Goal: Task Accomplishment & Management: Complete application form

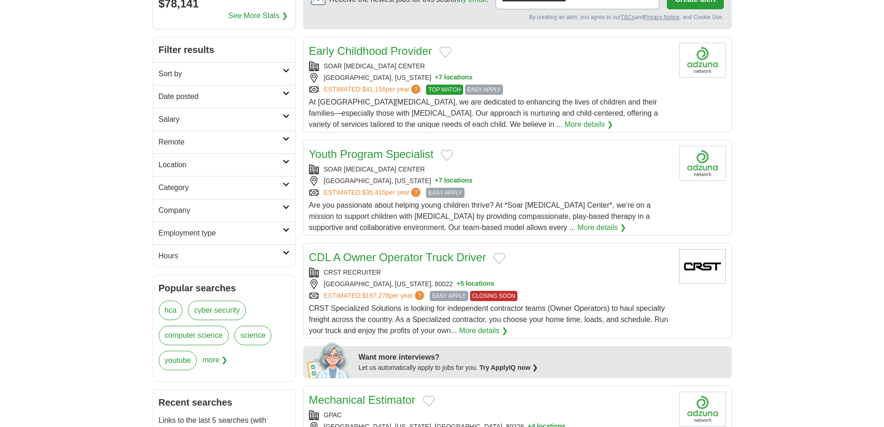
scroll to position [93, 0]
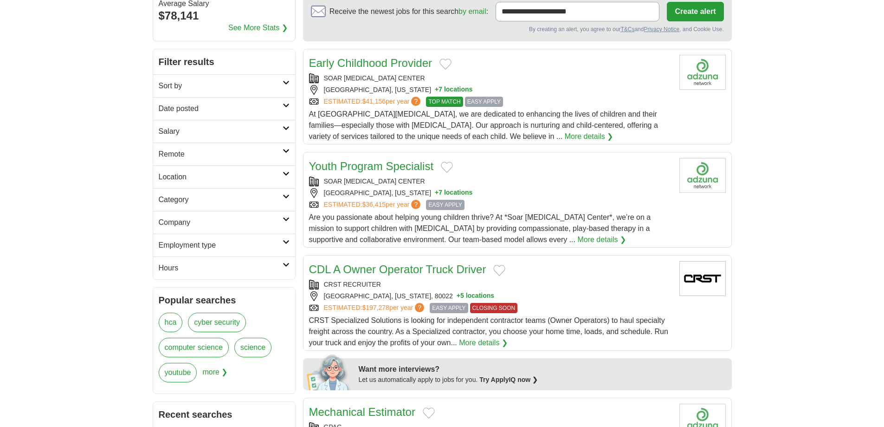
click at [288, 195] on icon at bounding box center [286, 196] width 7 height 5
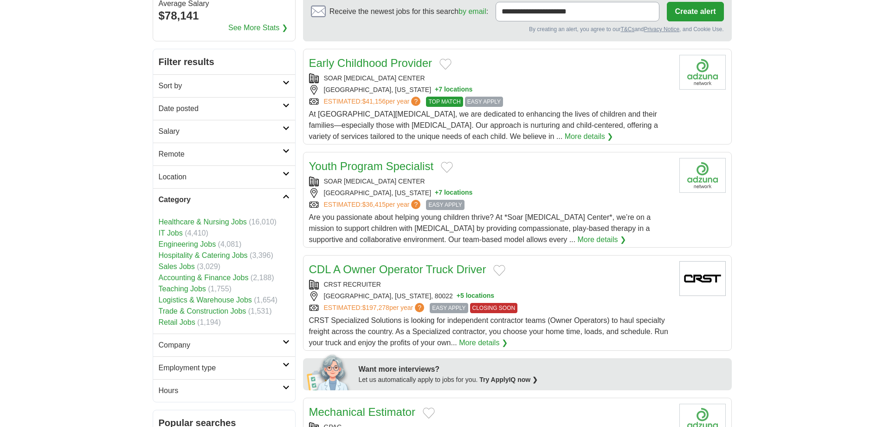
click at [218, 298] on link "Logistics & Warehouse Jobs" at bounding box center [205, 300] width 93 height 8
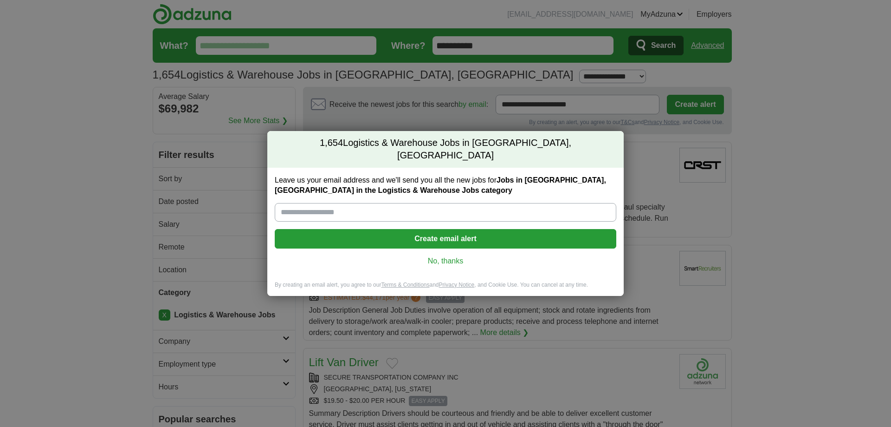
click at [399, 206] on input "Leave us your email address and we'll send you all the new jobs for Jobs in Den…" at bounding box center [446, 212] width 342 height 19
type input "**********"
click at [402, 233] on button "Create email alert" at bounding box center [446, 238] width 342 height 19
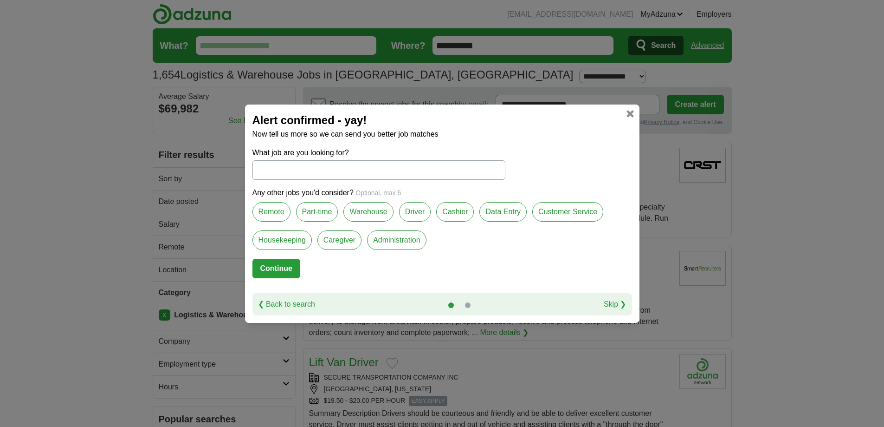
click at [358, 170] on input "What job are you looking for?" at bounding box center [379, 169] width 253 height 19
click at [368, 212] on label "Warehouse" at bounding box center [369, 211] width 50 height 19
click at [283, 267] on button "Continue" at bounding box center [277, 268] width 48 height 19
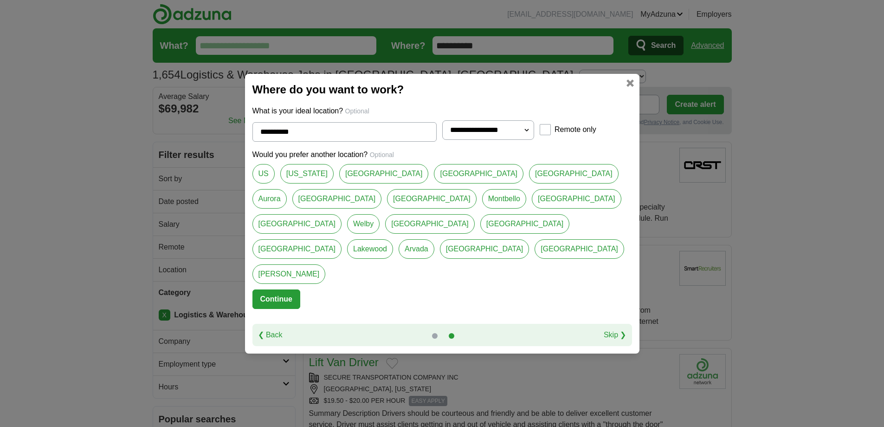
click at [528, 140] on select "**********" at bounding box center [488, 129] width 92 height 19
select select "**"
click at [442, 132] on select "**********" at bounding box center [488, 129] width 92 height 19
click at [282, 292] on button "Continue" at bounding box center [277, 298] width 48 height 19
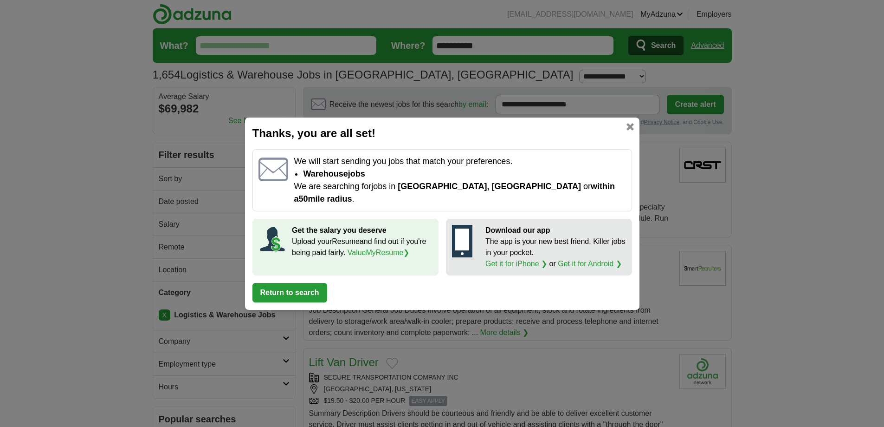
click at [284, 286] on button "Return to search" at bounding box center [290, 292] width 75 height 19
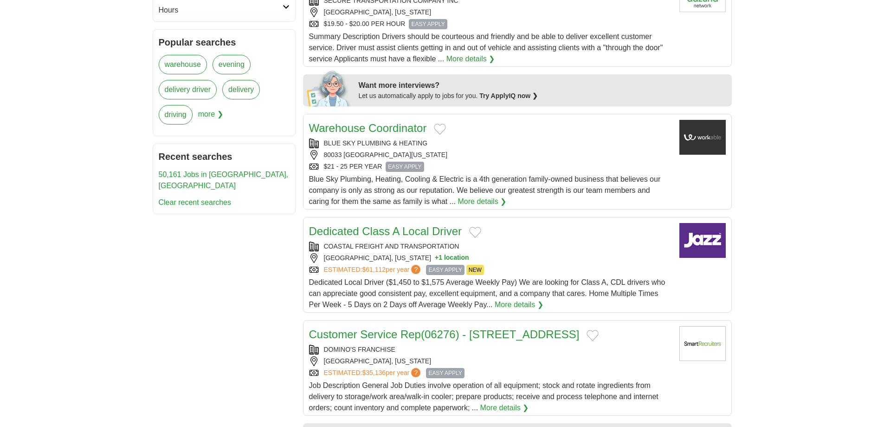
scroll to position [93, 0]
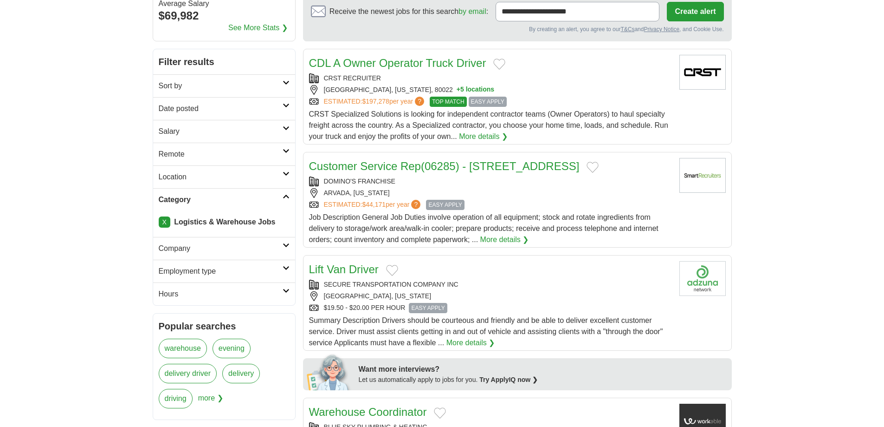
click at [289, 174] on icon at bounding box center [286, 173] width 7 height 5
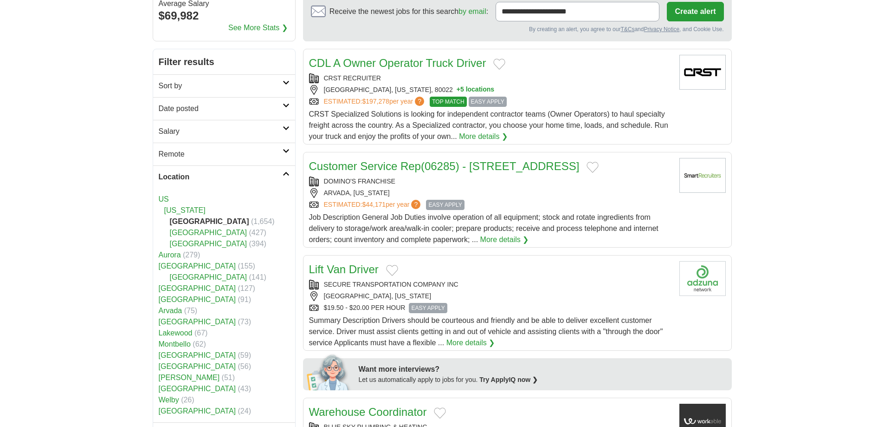
click at [289, 174] on icon at bounding box center [286, 173] width 7 height 5
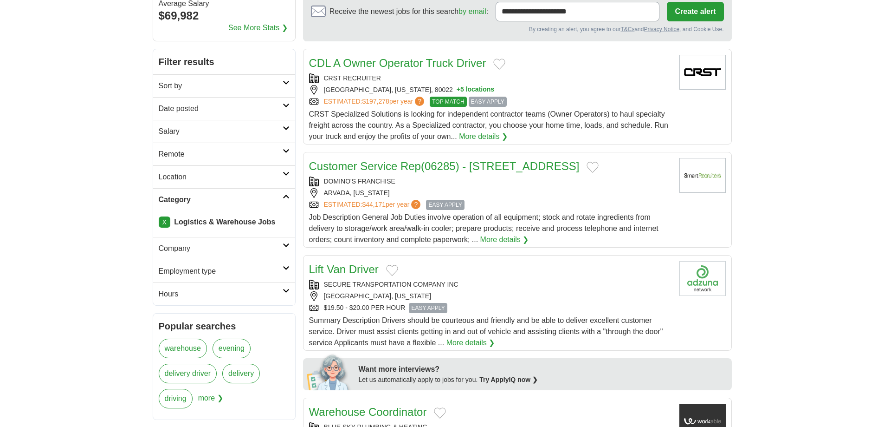
click at [284, 176] on link "Location" at bounding box center [224, 176] width 142 height 23
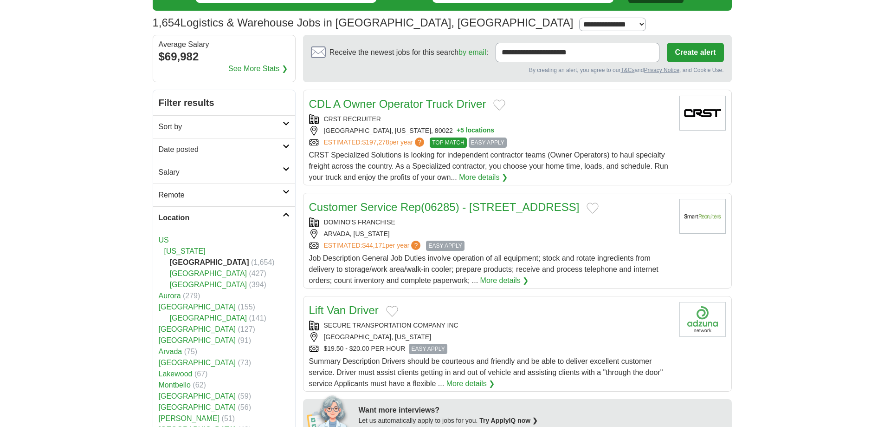
scroll to position [0, 0]
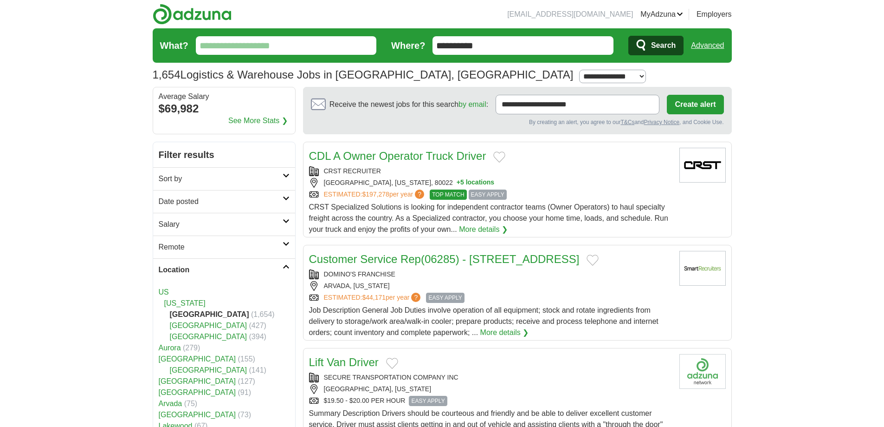
click at [285, 269] on link "Location" at bounding box center [224, 269] width 142 height 23
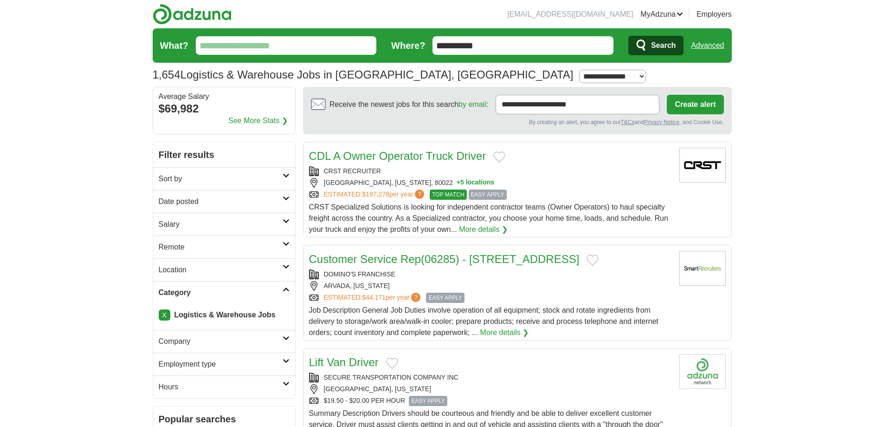
click at [285, 269] on link "Location" at bounding box center [224, 269] width 142 height 23
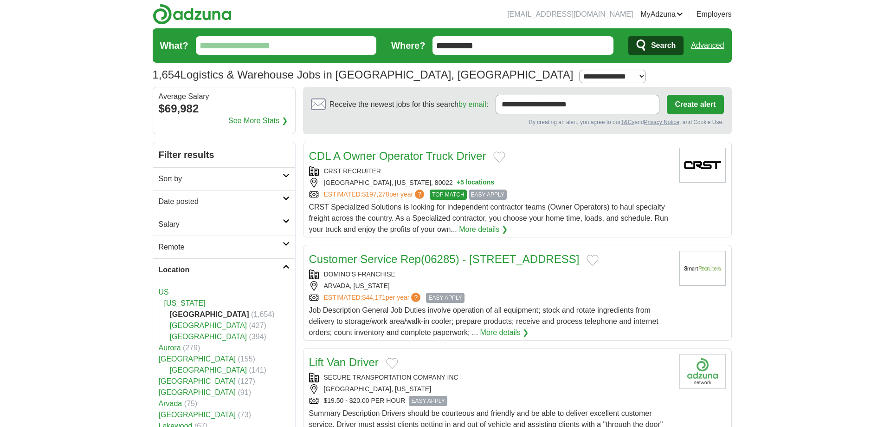
click at [285, 269] on link "Location" at bounding box center [224, 269] width 142 height 23
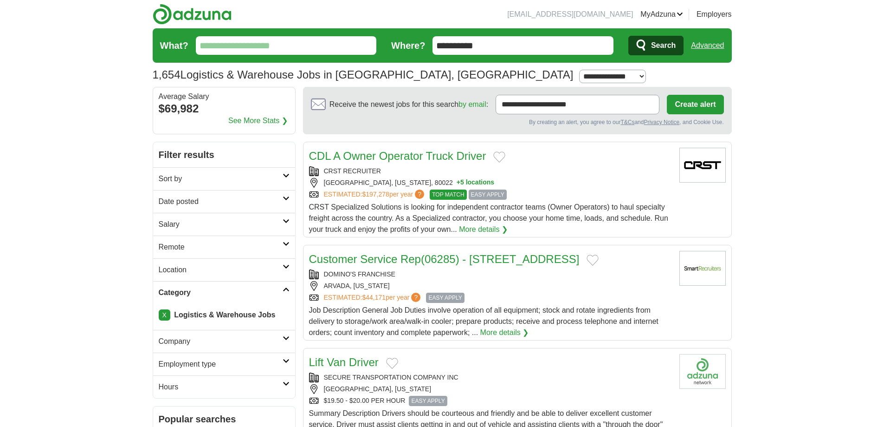
click at [285, 269] on link "Location" at bounding box center [224, 269] width 142 height 23
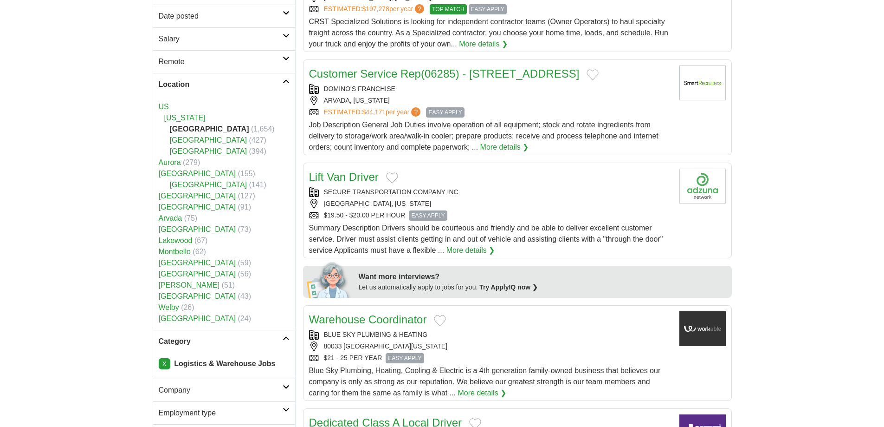
scroll to position [186, 0]
click at [195, 187] on link "[GEOGRAPHIC_DATA]" at bounding box center [209, 184] width 78 height 8
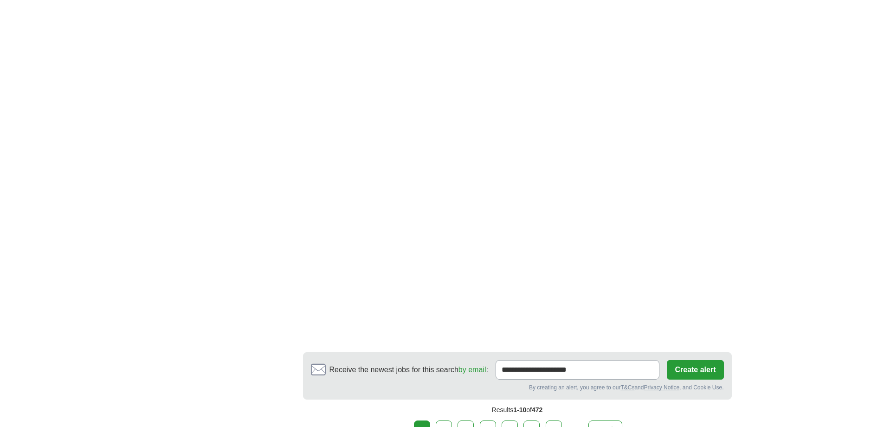
scroll to position [1486, 0]
